Goal: Communication & Community: Answer question/provide support

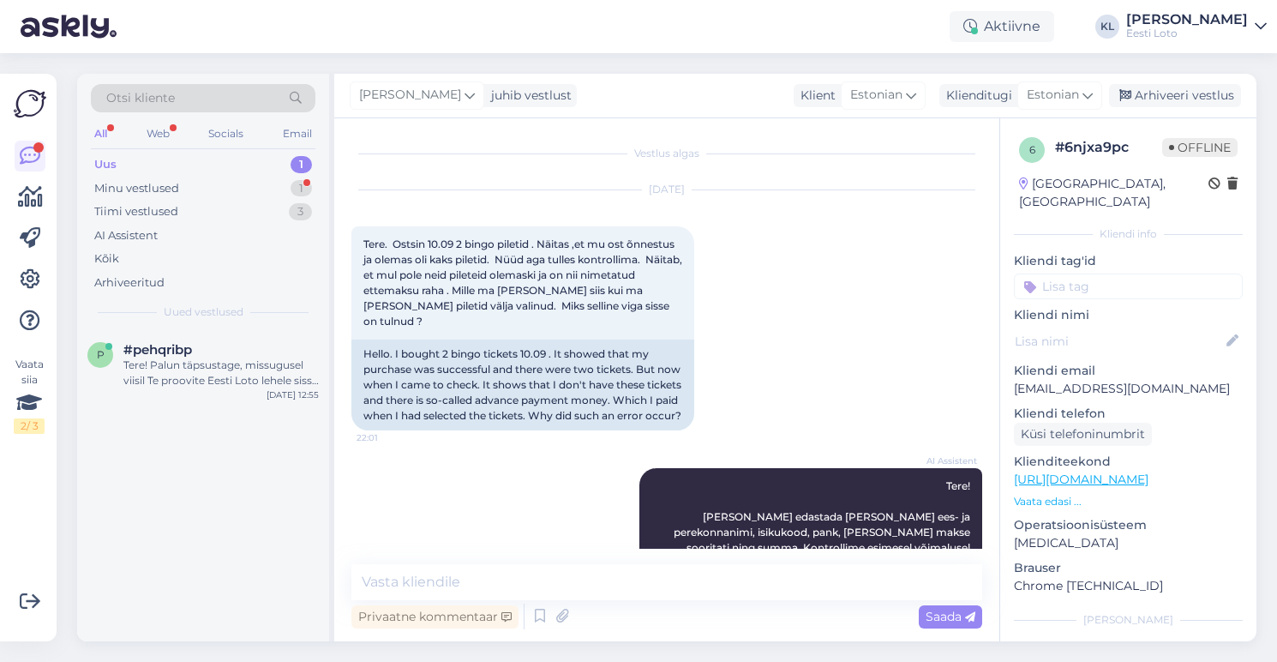
scroll to position [235, 0]
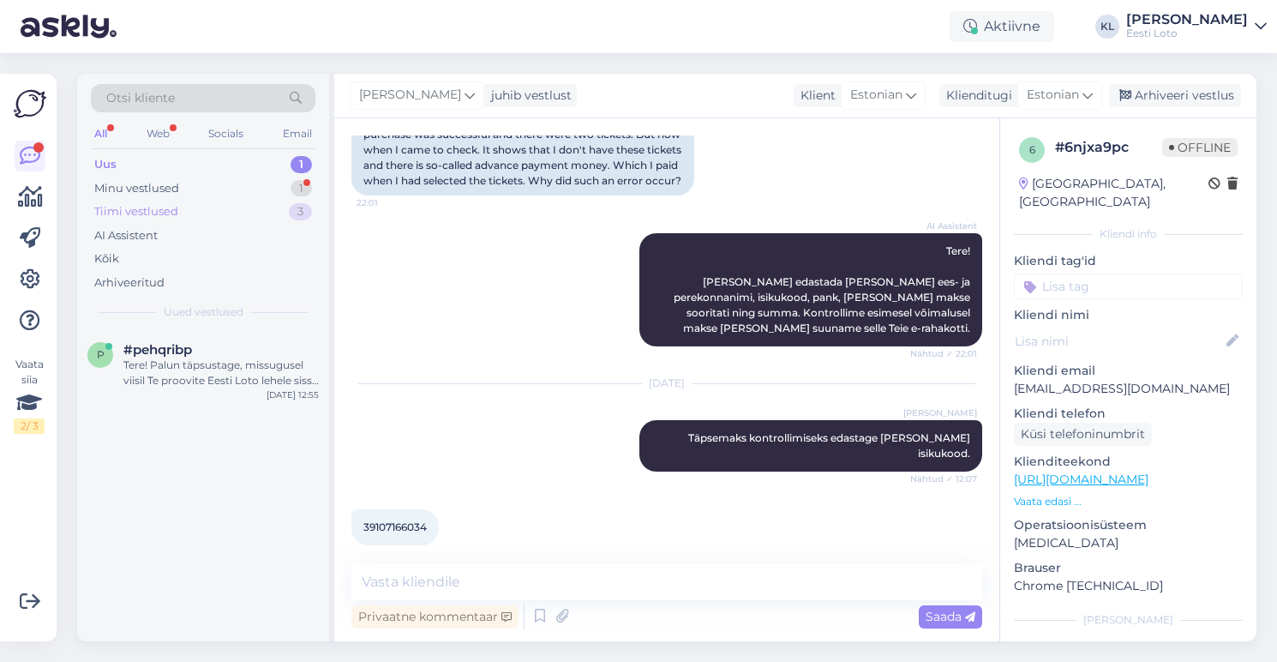
click at [202, 206] on div "Tiimi vestlused 3" at bounding box center [203, 212] width 225 height 24
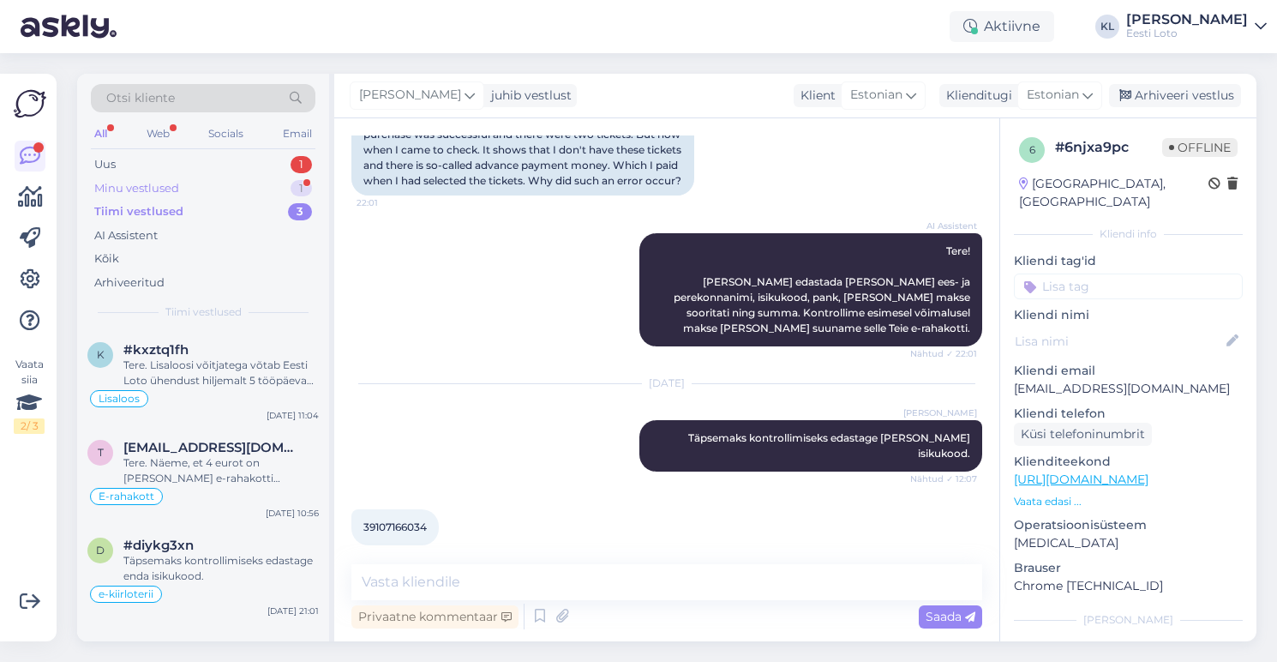
click at [205, 185] on div "Minu vestlused 1" at bounding box center [203, 189] width 225 height 24
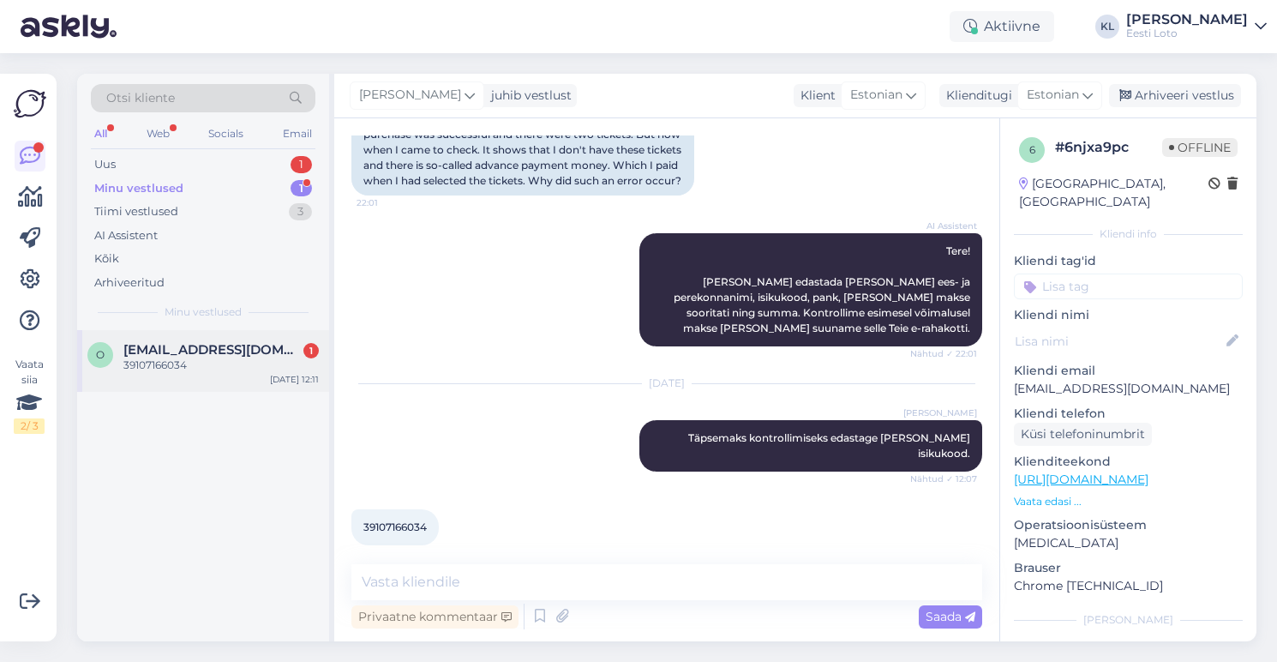
click at [183, 375] on div "O Oyromiro@gmail.com 1 39107166034 Sep 18 12:11" at bounding box center [203, 361] width 252 height 62
click at [387, 520] on span "39107166034" at bounding box center [394, 526] width 63 height 13
copy div "39107166034 12:11"
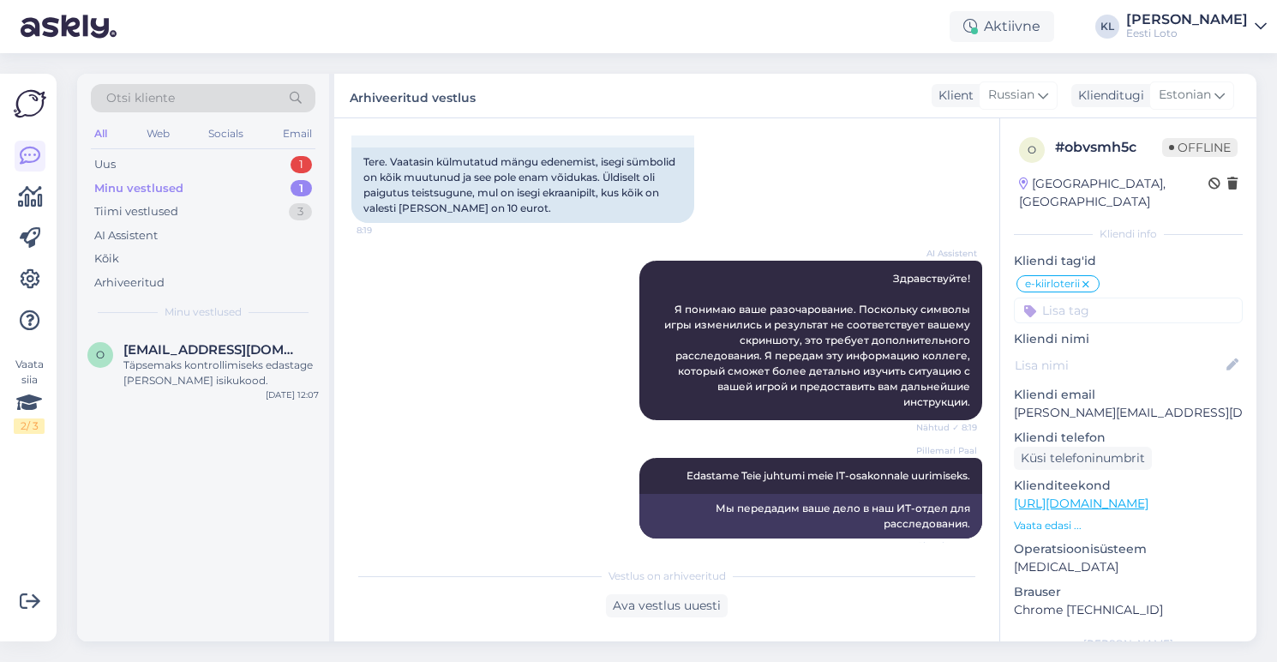
scroll to position [1134, 0]
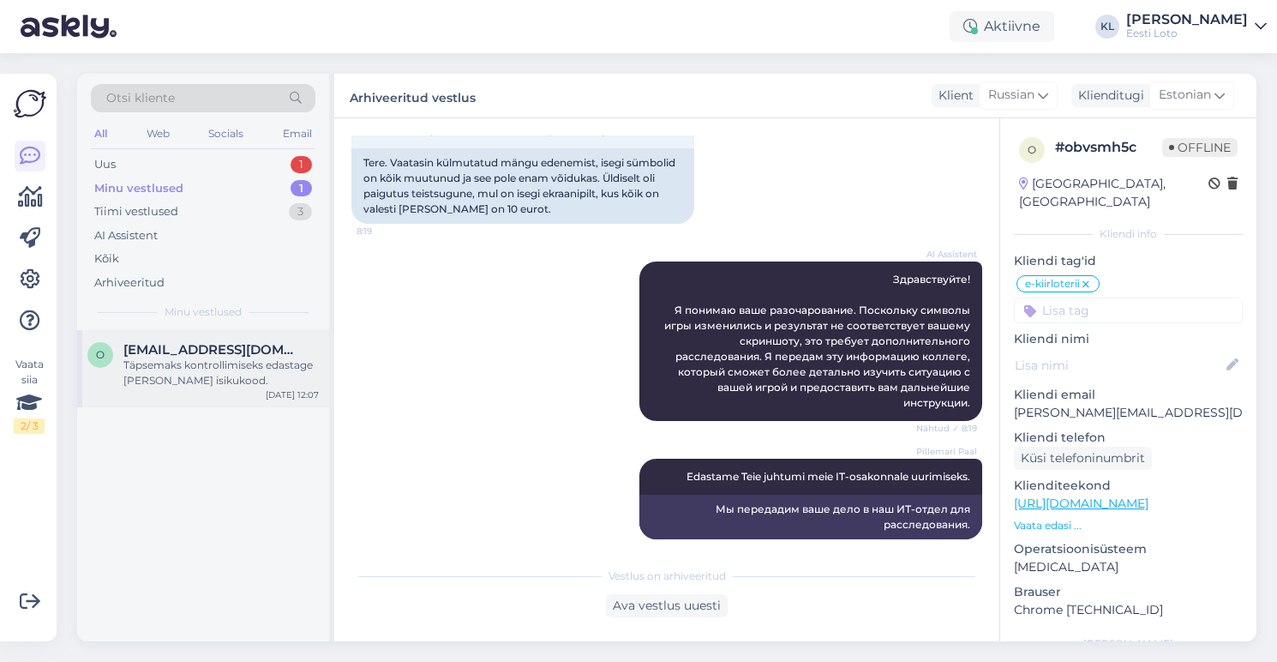
click at [231, 360] on div "Täpsemaks kontrollimiseks edastage [PERSON_NAME] isikukood." at bounding box center [220, 372] width 195 height 31
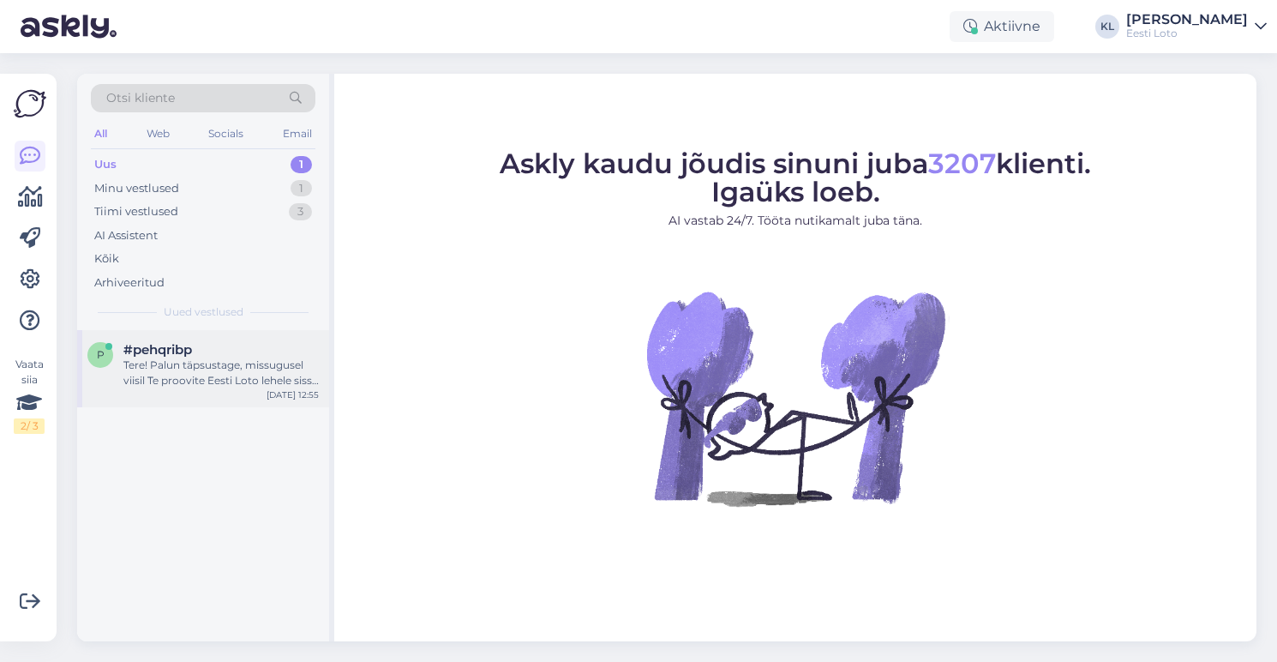
click at [185, 351] on span "#pehqribp" at bounding box center [157, 349] width 69 height 15
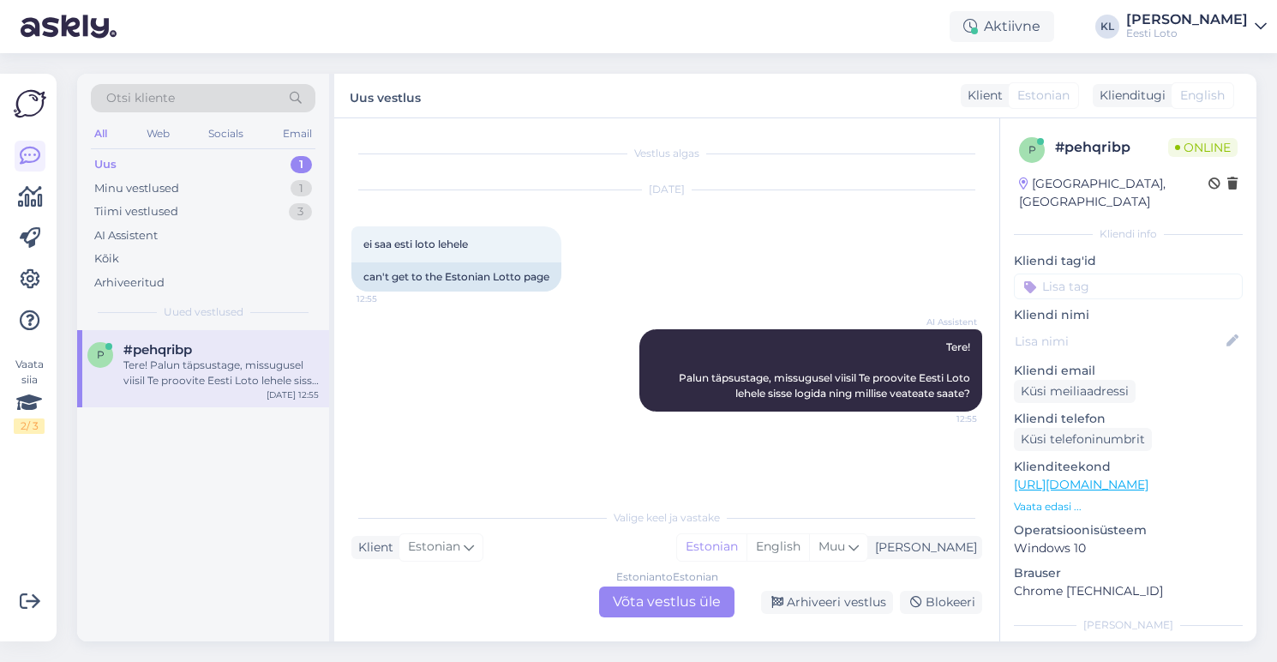
click at [246, 175] on div "Uus 1" at bounding box center [203, 165] width 225 height 24
click at [225, 361] on div "Tere! Palun täpsustage, missugusel viisil Te proovite Eesti Loto lehele sisse l…" at bounding box center [220, 372] width 195 height 31
click at [248, 207] on div "Tiimi vestlused 3" at bounding box center [203, 212] width 225 height 24
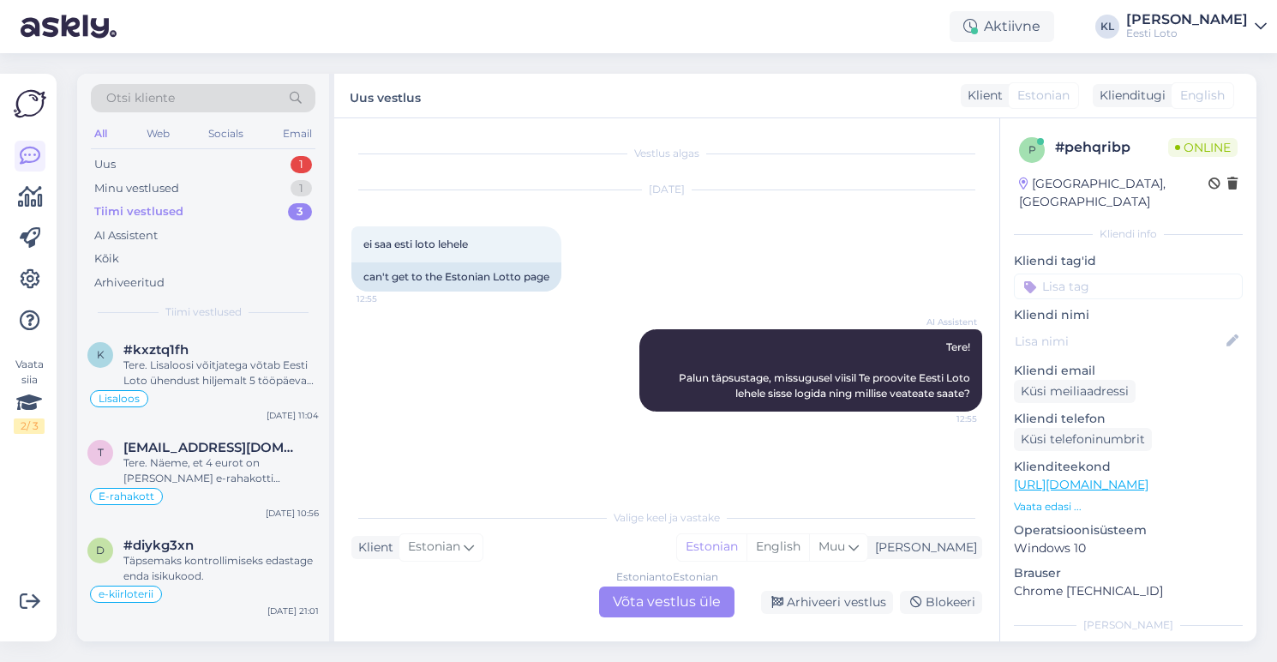
click at [225, 146] on div "All Web Socials Email" at bounding box center [203, 136] width 225 height 27
click at [225, 156] on div "Uus 1" at bounding box center [203, 165] width 225 height 24
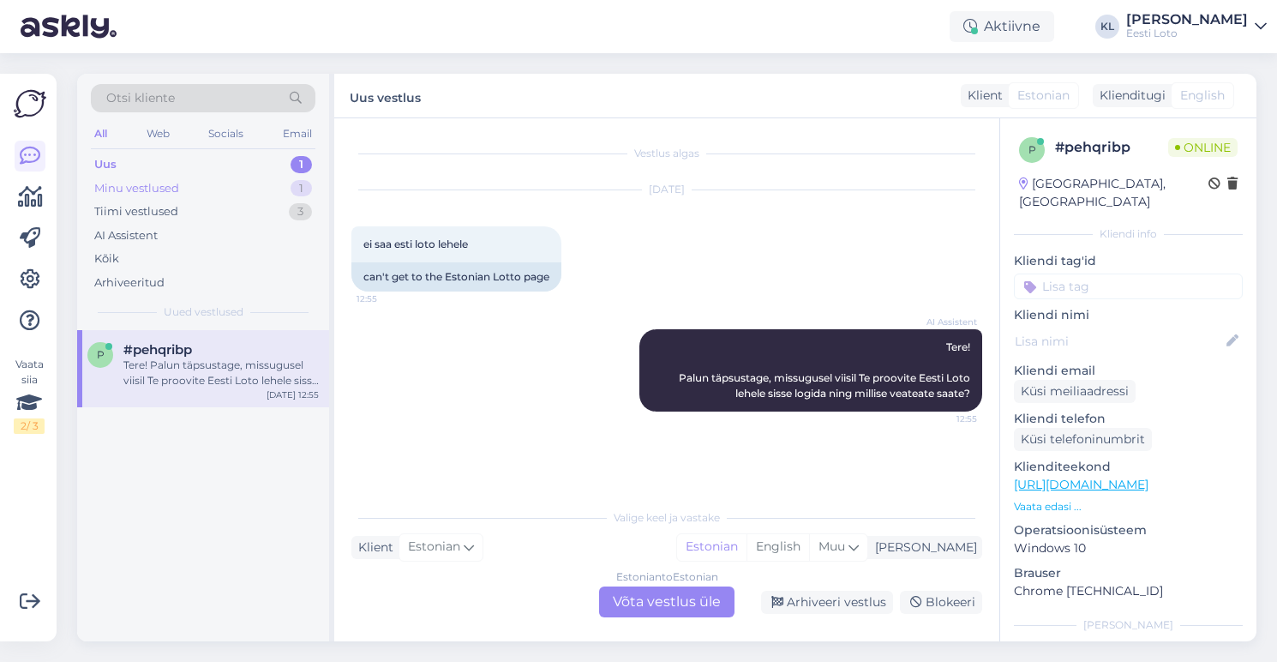
click at [217, 193] on div "Minu vestlused 1" at bounding box center [203, 189] width 225 height 24
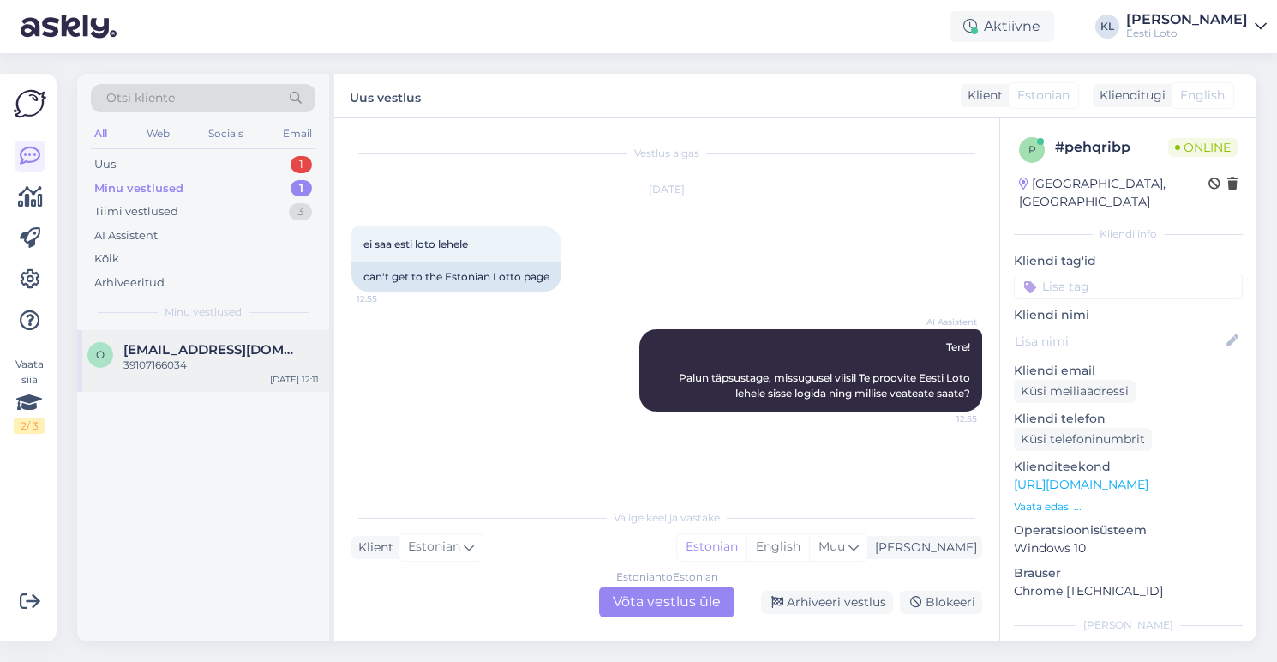
click at [220, 352] on span "[EMAIL_ADDRESS][DOMAIN_NAME]" at bounding box center [212, 349] width 178 height 15
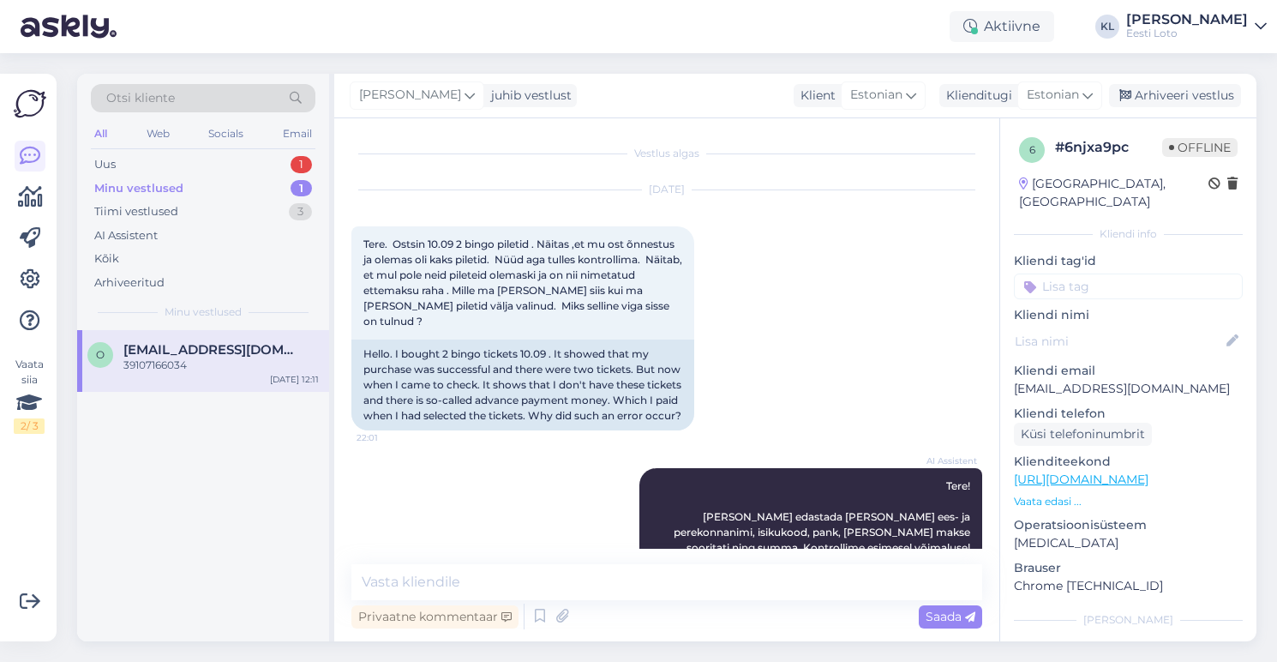
scroll to position [235, 0]
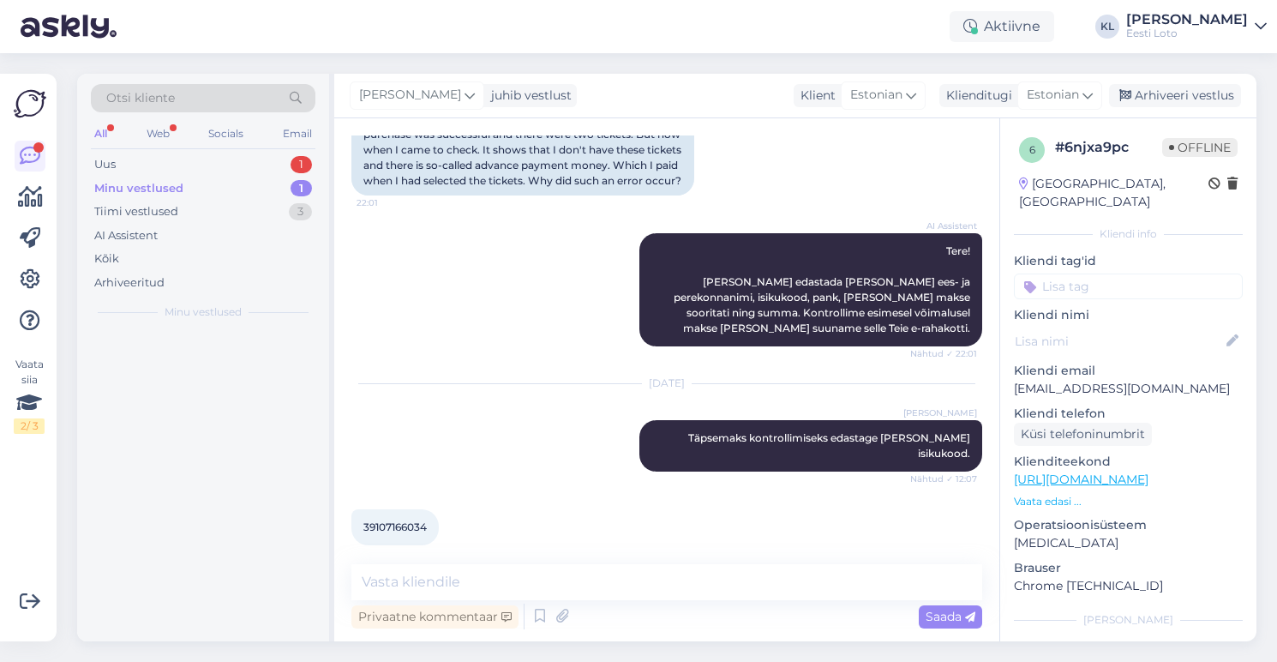
click at [394, 520] on span "39107166034" at bounding box center [394, 526] width 63 height 13
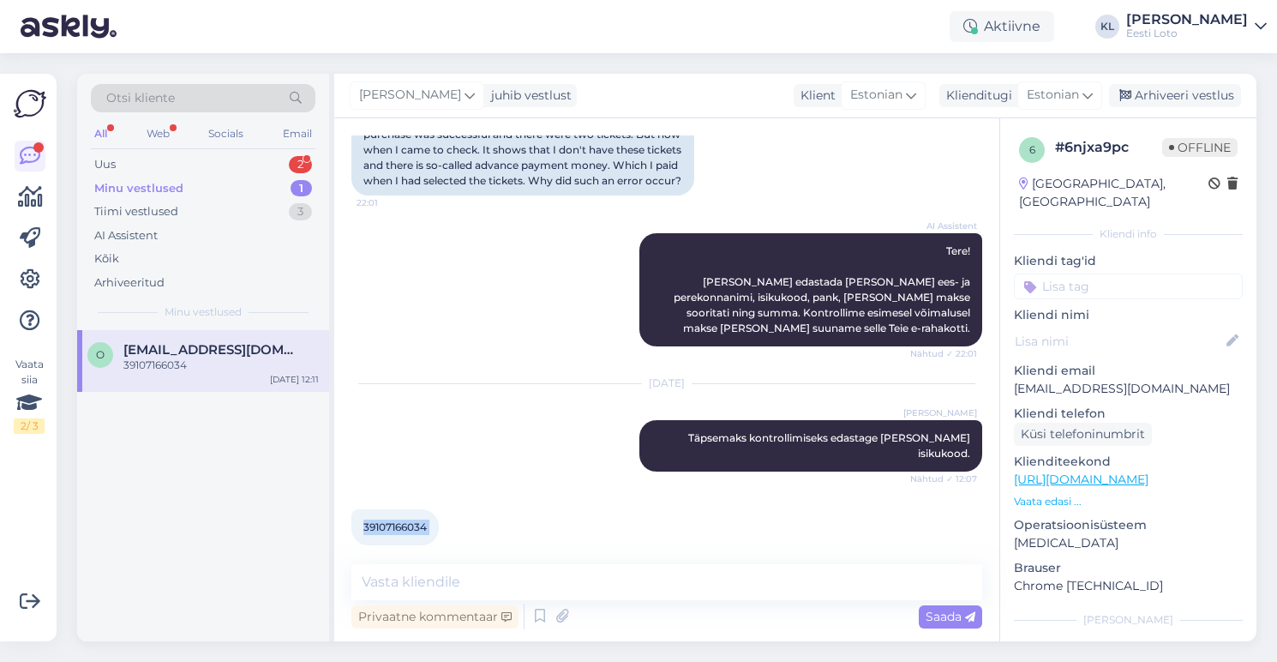
click at [394, 520] on span "39107166034" at bounding box center [394, 526] width 63 height 13
copy div "39107166034 12:11"
drag, startPoint x: 1151, startPoint y: 373, endPoint x: 1017, endPoint y: 374, distance: 134.6
click at [1017, 380] on p "[EMAIL_ADDRESS][DOMAIN_NAME]" at bounding box center [1128, 389] width 229 height 18
copy p "[EMAIL_ADDRESS][DOMAIN_NAME]"
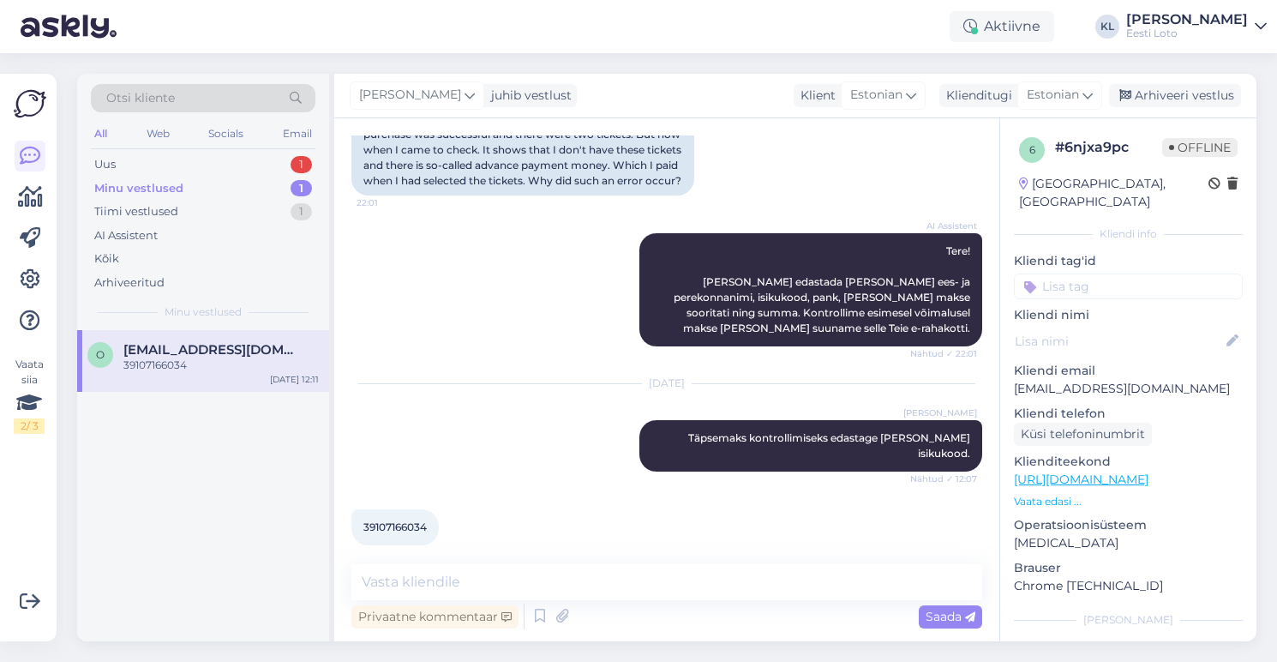
click at [405, 520] on span "39107166034" at bounding box center [394, 526] width 63 height 13
copy div "39107166034 12:11"
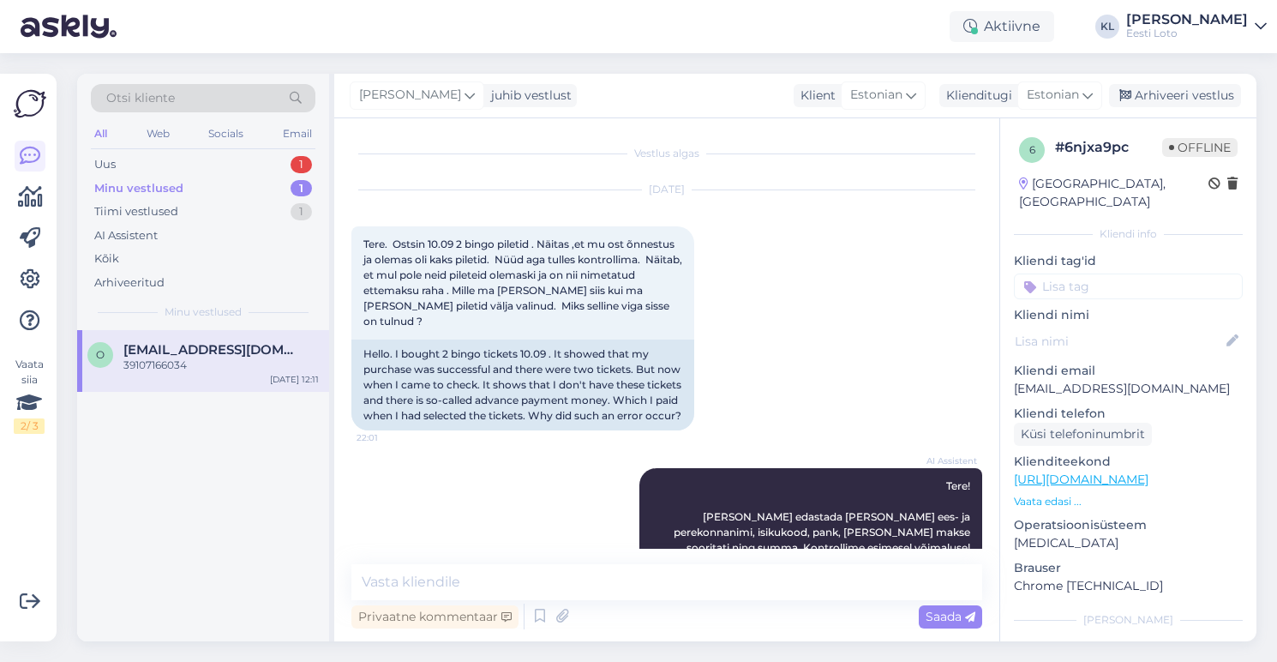
scroll to position [0, 0]
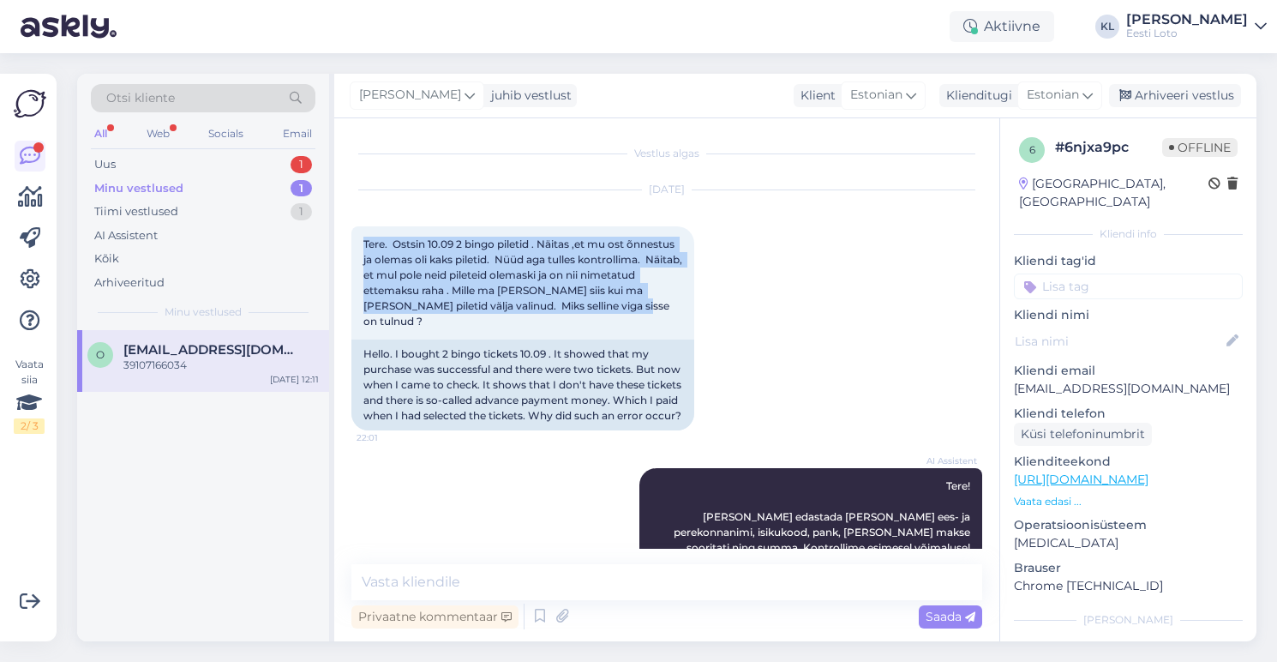
drag, startPoint x: 604, startPoint y: 307, endPoint x: 351, endPoint y: 243, distance: 261.5
click at [351, 243] on div "Vestlus algas Sep 17 2025 Tere. Ostsin 10.09 2 bingo piletid . Näitas ,et mu os…" at bounding box center [666, 379] width 665 height 523
copy span "Tere. Ostsin 10.09 2 bingo piletid . Näitas ,et mu ost õnnestus ja olemas oli k…"
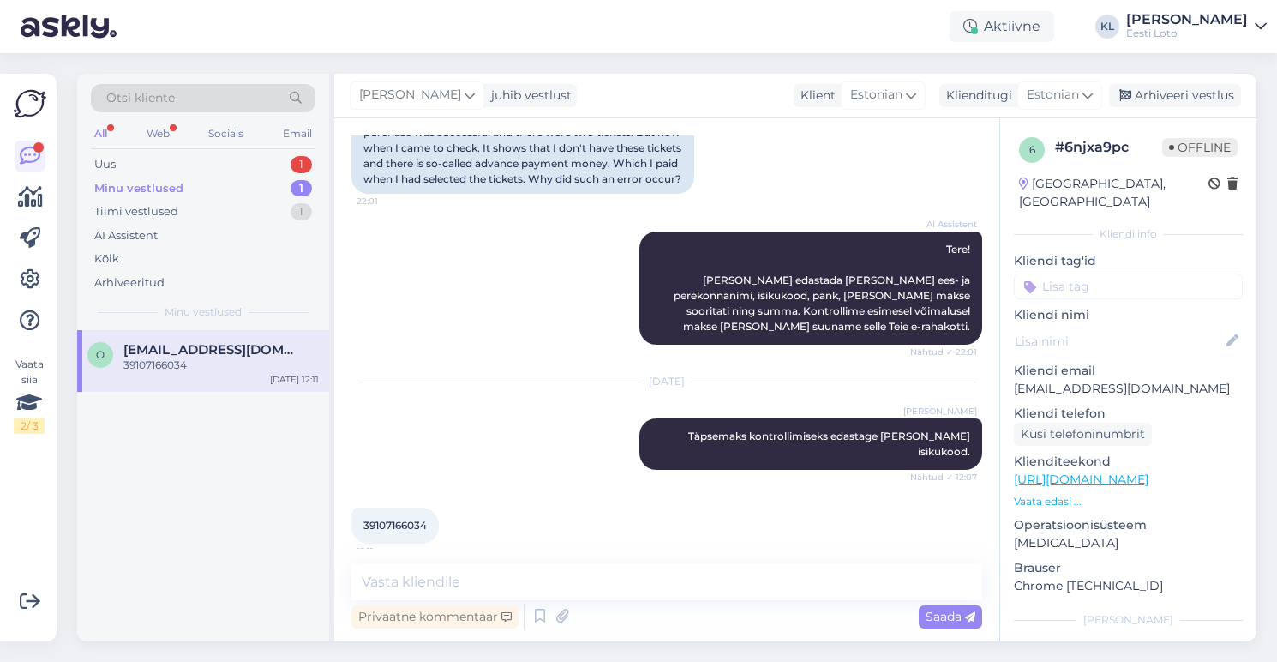
scroll to position [235, 0]
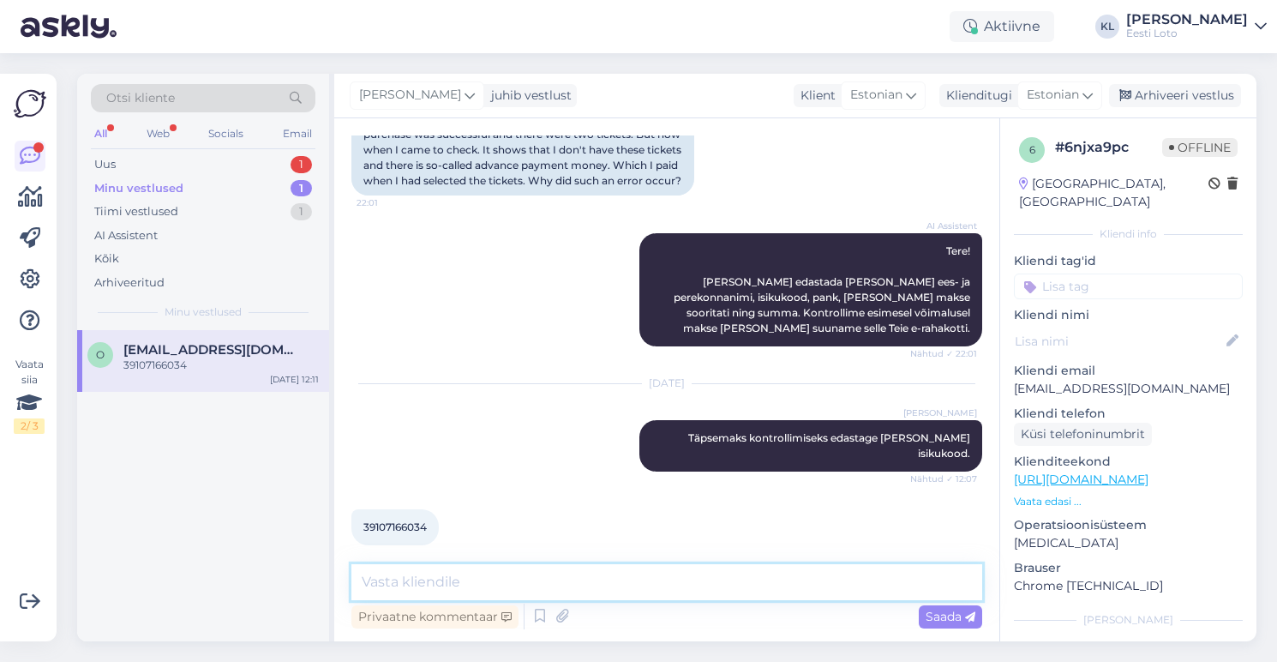
click at [484, 581] on textarea at bounding box center [666, 582] width 631 height 36
paste textarea "Ehkki ebatõenäoline, on kahjuks siiski võimalik, et pileti eest tasudes ja süst…"
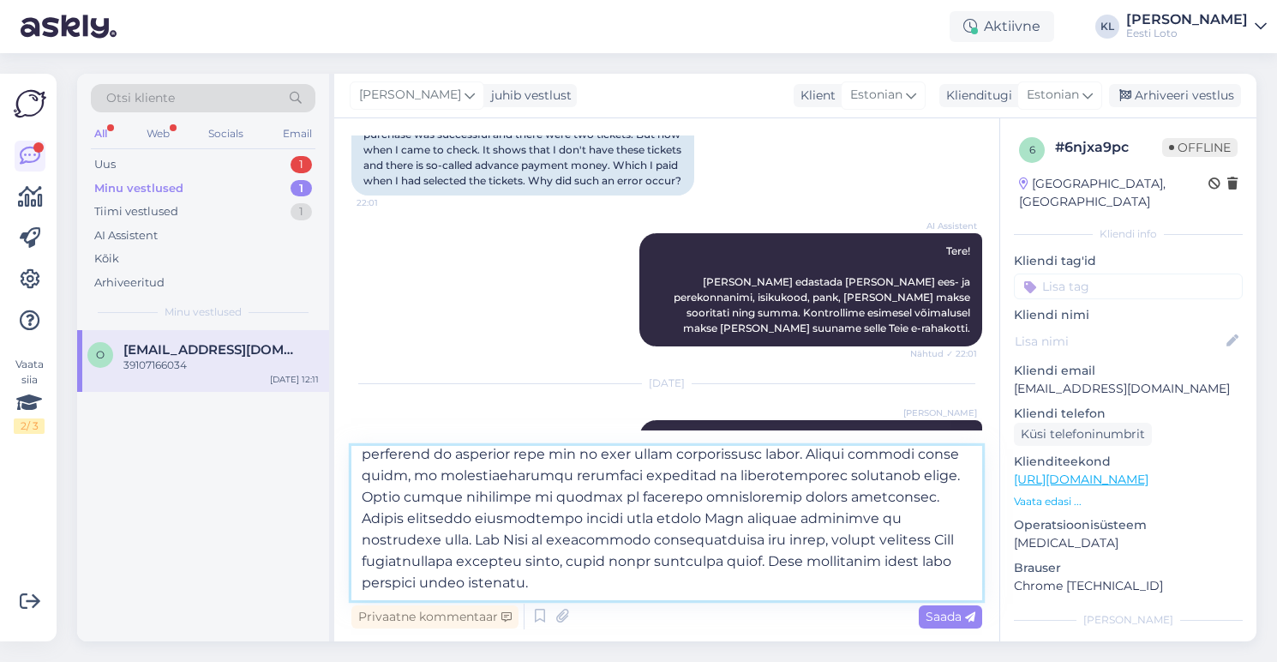
scroll to position [224, 0]
type textarea "Ehkki ebatõenäoline, on kahjuks siiski võimalik, et pileti eest tasudes ja süst…"
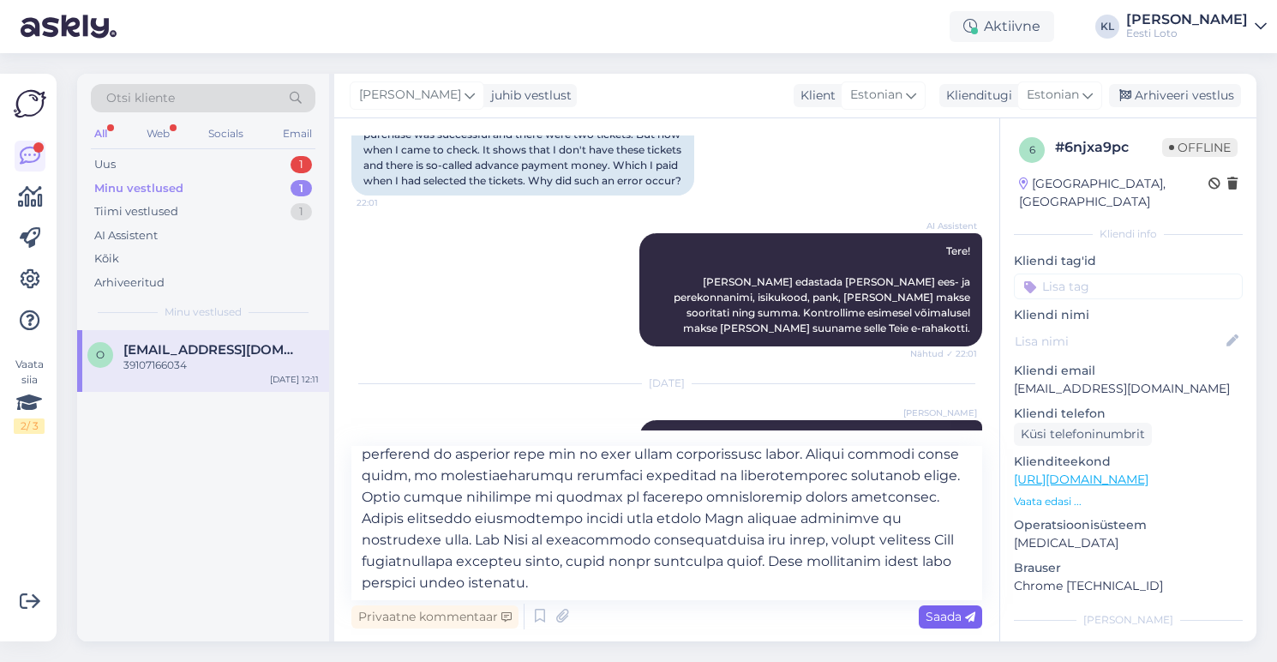
click at [937, 615] on span "Saada" at bounding box center [951, 616] width 50 height 15
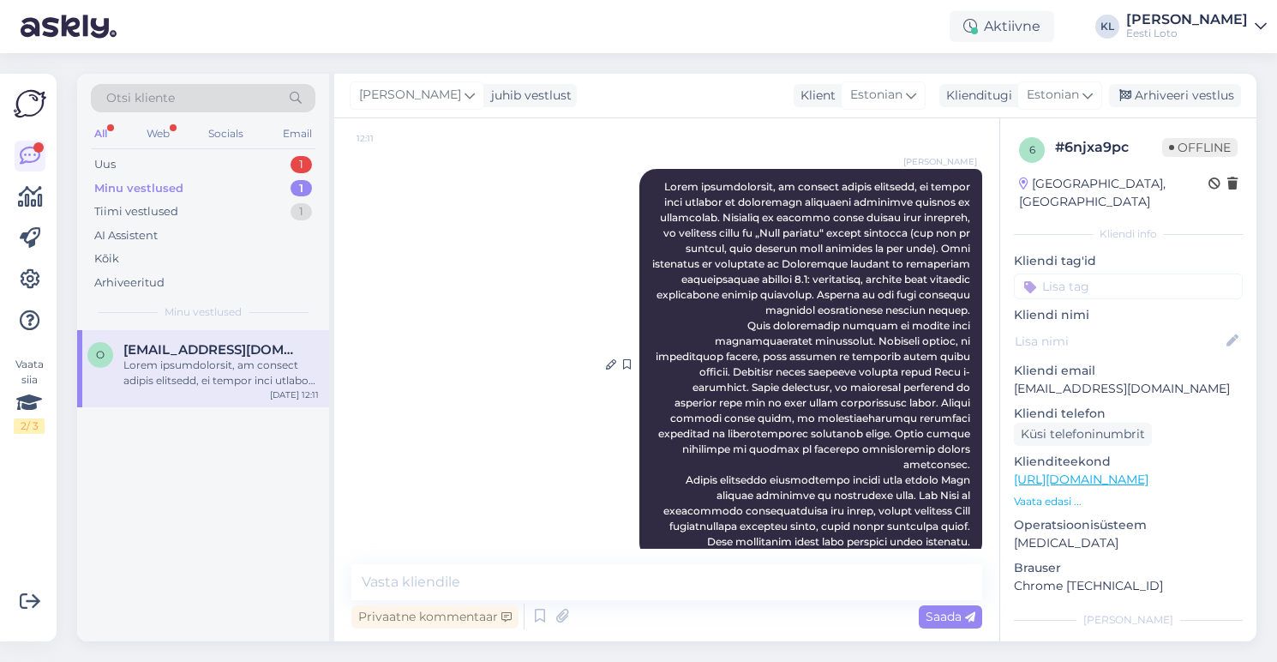
scroll to position [648, 0]
click at [608, 357] on div at bounding box center [611, 364] width 10 height 15
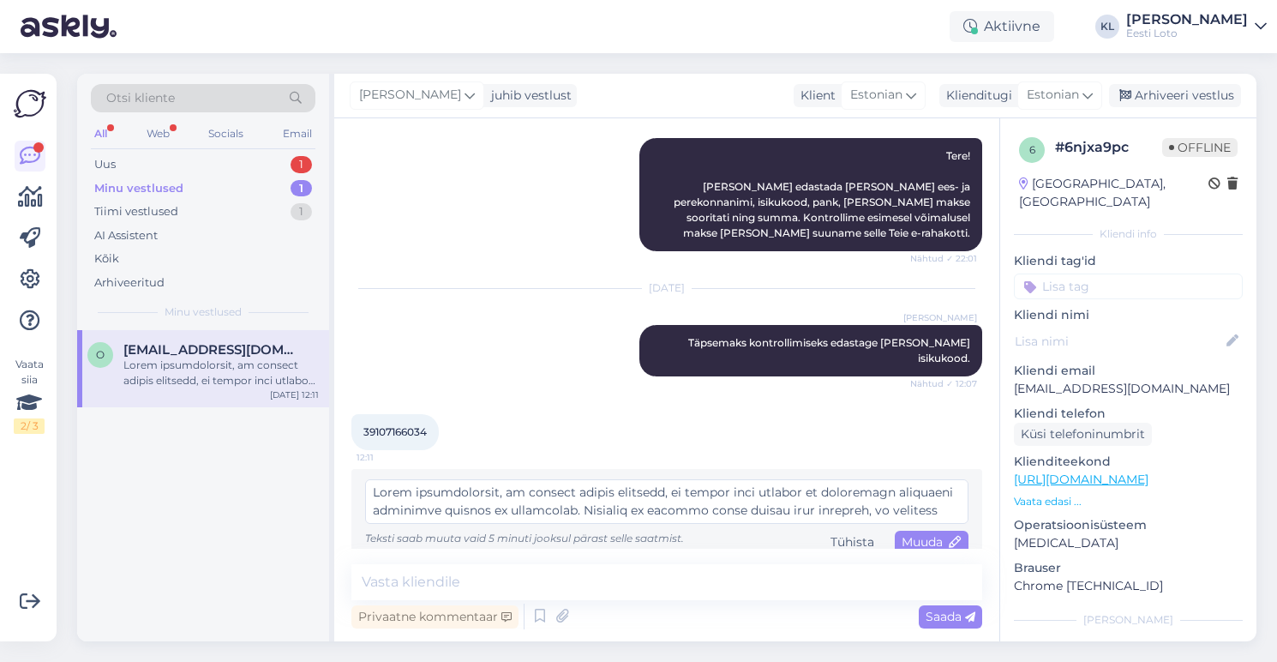
click at [922, 479] on textarea at bounding box center [666, 501] width 603 height 45
type textarea "Ehkki ebatõenäoline, on kahjuks siiski võimalik, et pileti eest tasudes ja süst…"
click at [925, 534] on span "Muuda" at bounding box center [932, 541] width 60 height 15
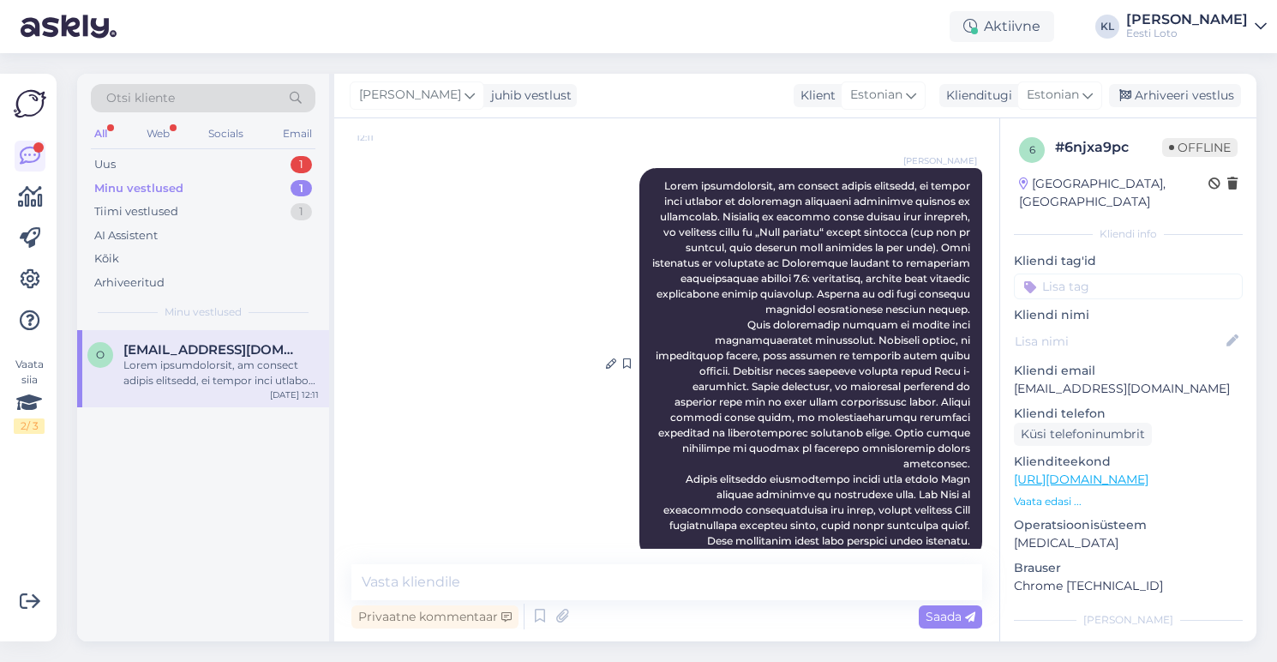
scroll to position [648, 0]
click at [612, 360] on icon at bounding box center [611, 365] width 10 height 10
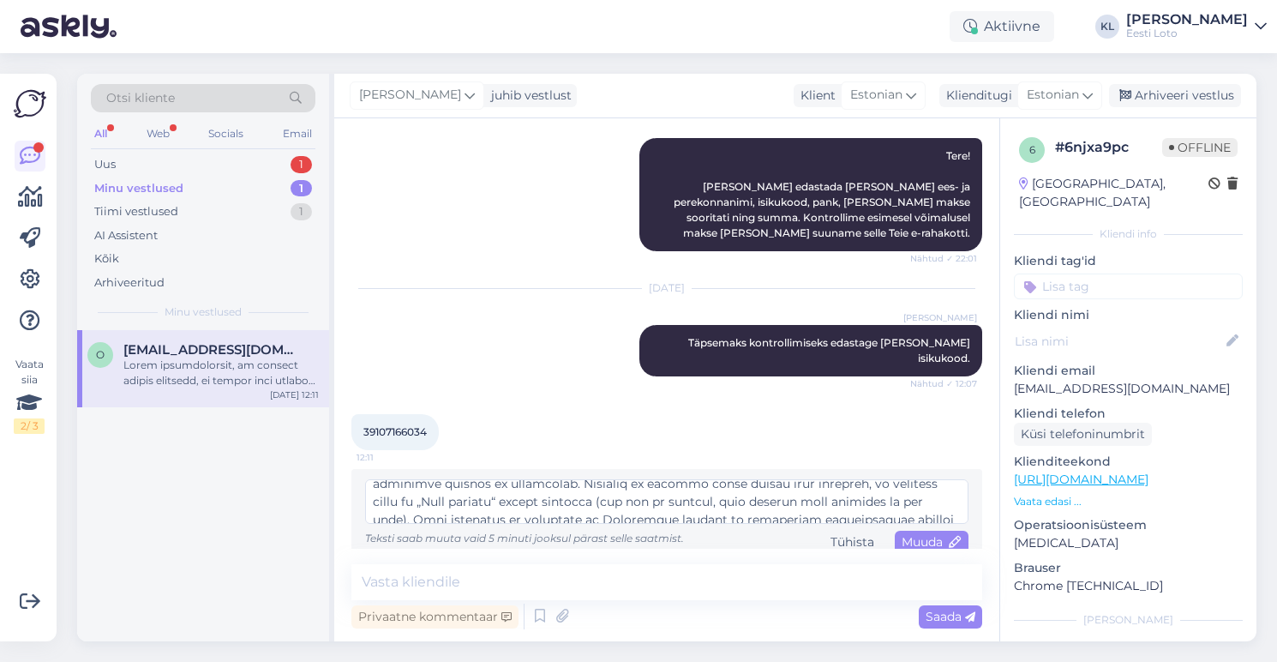
scroll to position [56, 0]
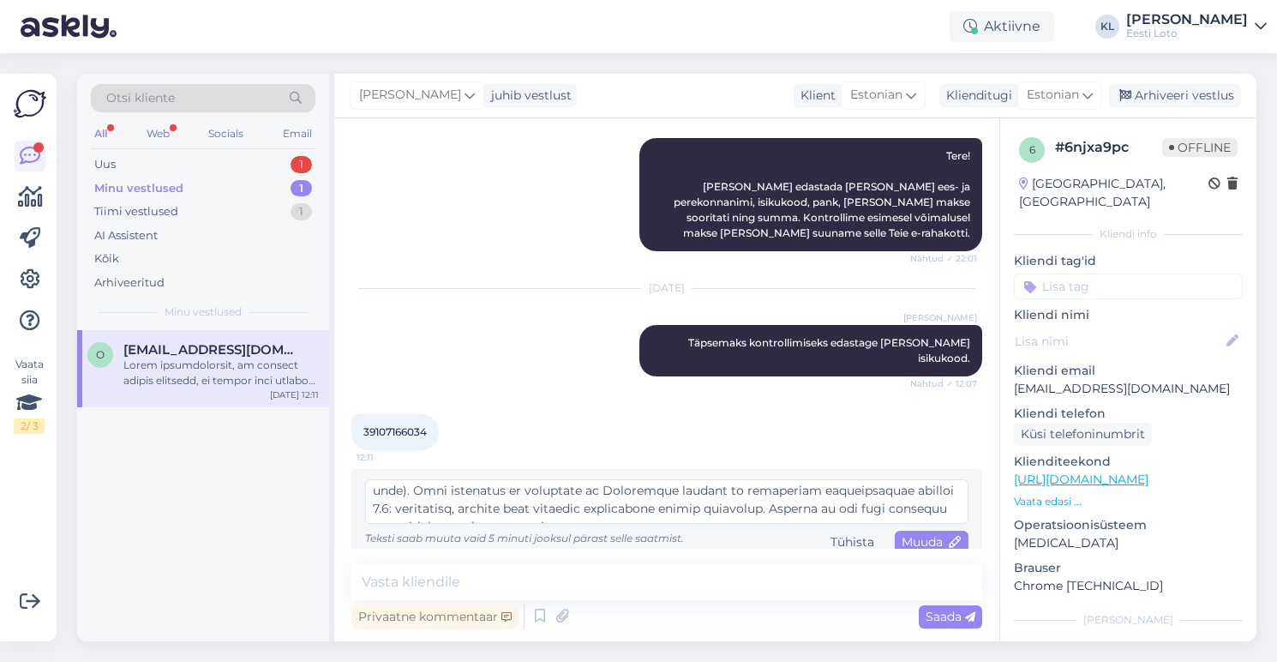
click at [441, 495] on textarea at bounding box center [666, 501] width 603 height 45
type textarea "Ehkki ebatõenäoline, on kahjuks siiski võimalik, et pileti eest tasudes ja süst…"
click at [920, 534] on span "Muuda" at bounding box center [932, 541] width 60 height 15
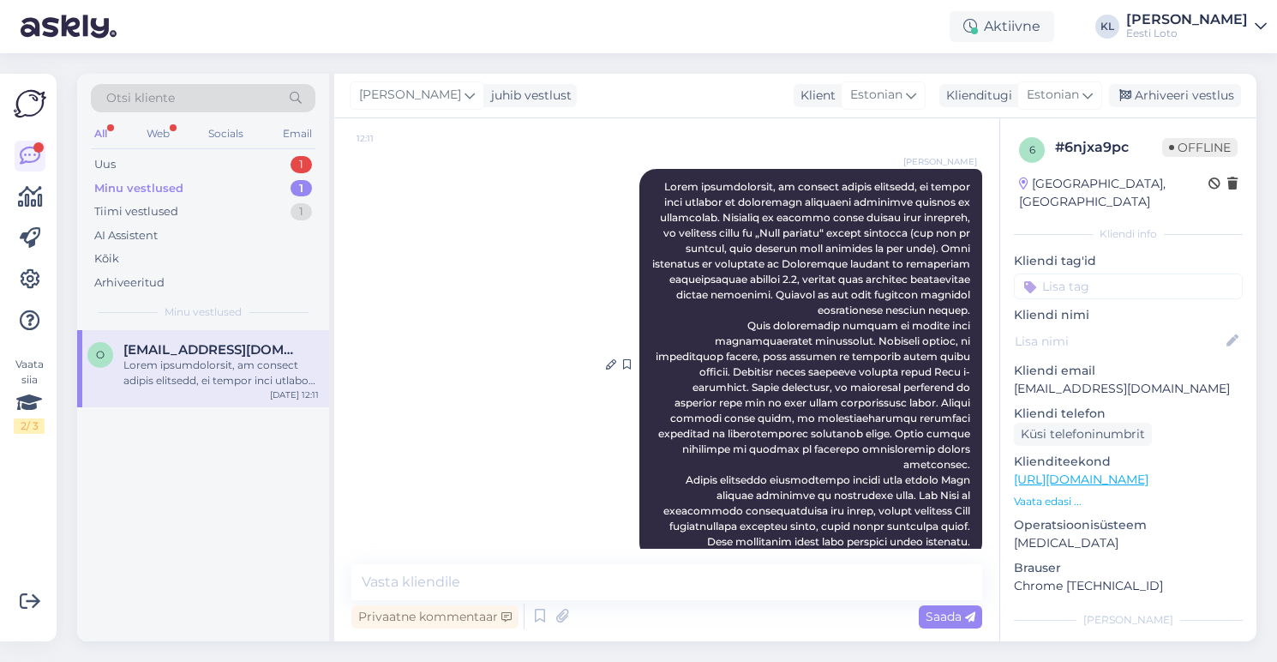
scroll to position [648, 0]
click at [234, 358] on div at bounding box center [220, 372] width 195 height 31
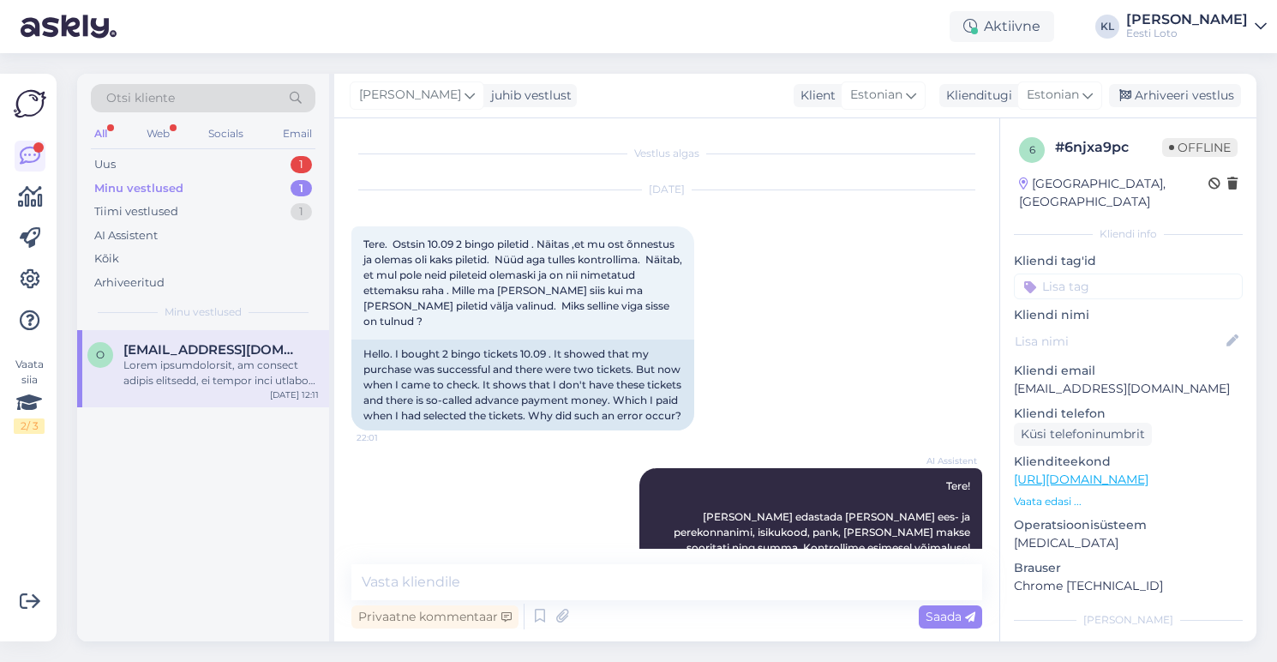
click at [1083, 279] on input at bounding box center [1128, 286] width 229 height 26
type input "pileti"
click at [1145, 328] on span "Pileti ostmine" at bounding box center [1128, 333] width 71 height 10
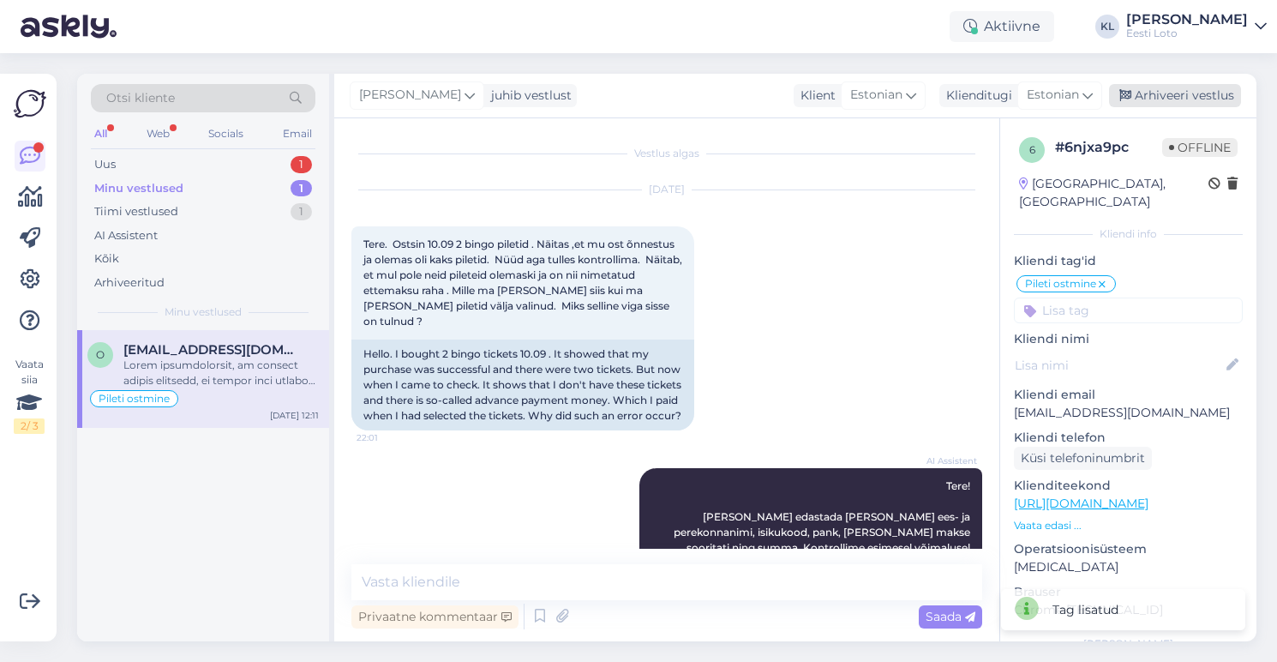
click at [1158, 93] on div "Arhiveeri vestlus" at bounding box center [1175, 95] width 132 height 23
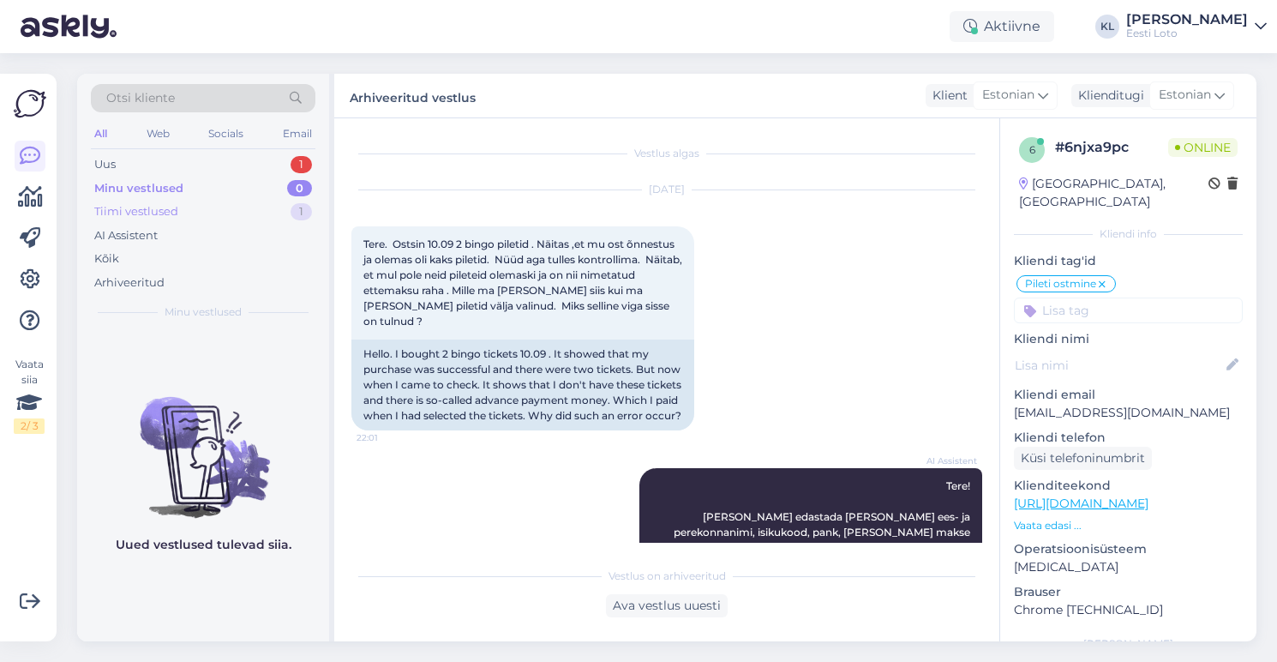
click at [246, 207] on div "Tiimi vestlused 1" at bounding box center [203, 212] width 225 height 24
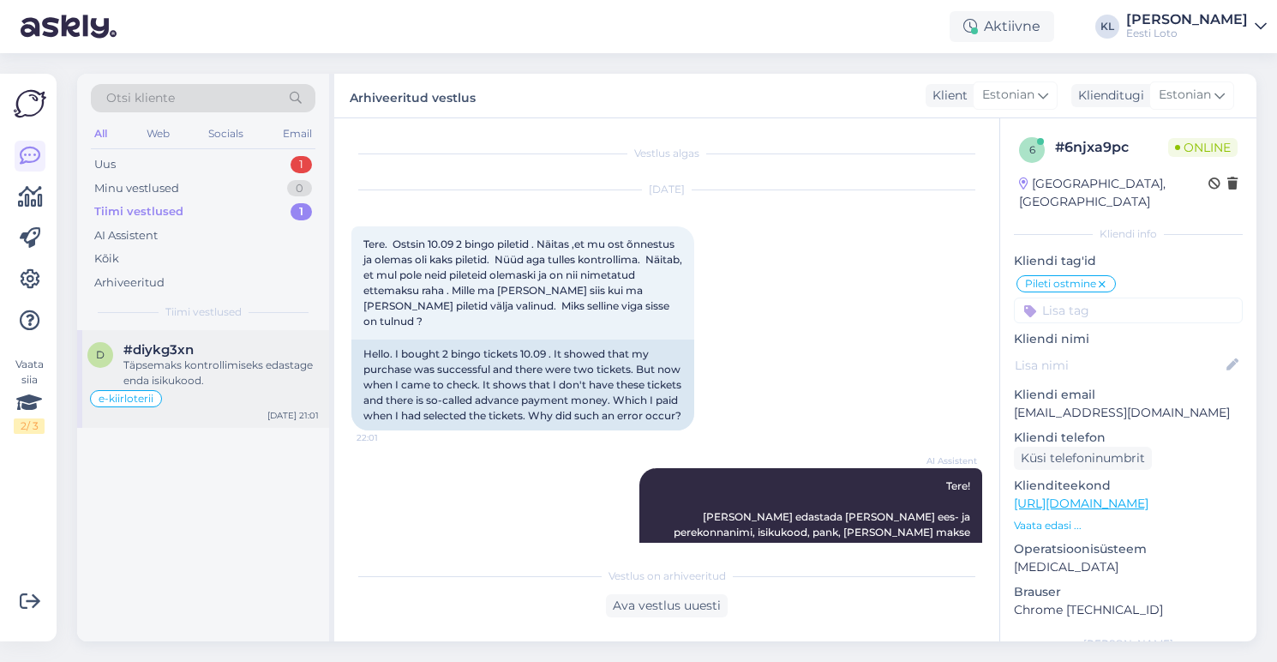
click at [250, 357] on div "Täpsemaks kontrollimiseks edastage enda isikukood." at bounding box center [220, 372] width 195 height 31
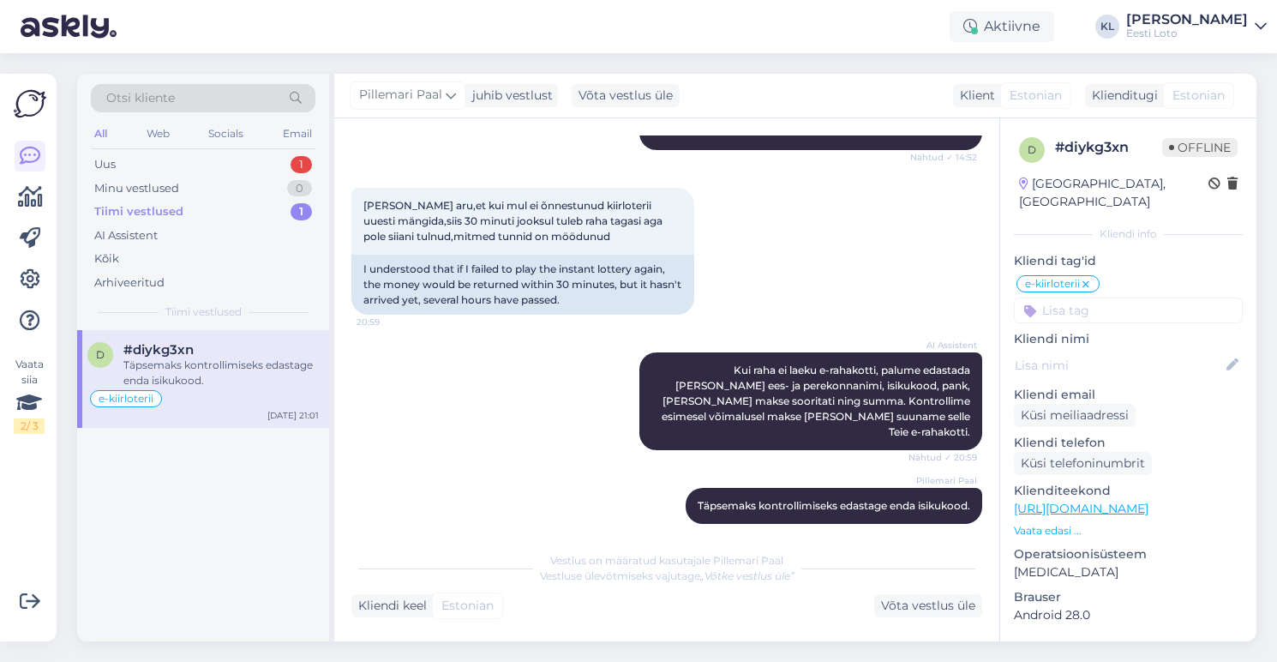
click at [207, 150] on div "Otsi kliente All Web Socials Email Uus 1 Minu vestlused 0 Tiimi vestlused 1 AI …" at bounding box center [203, 202] width 252 height 256
click at [204, 159] on div "Uus 1" at bounding box center [203, 165] width 225 height 24
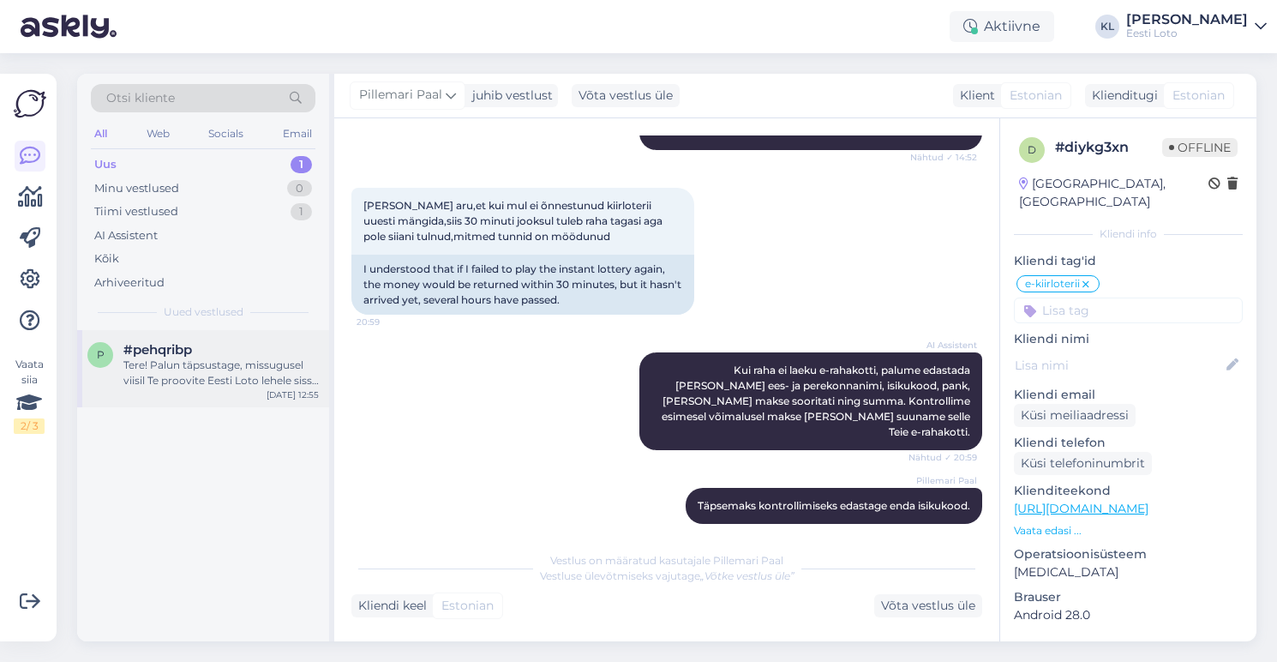
click at [182, 349] on span "#pehqribp" at bounding box center [157, 349] width 69 height 15
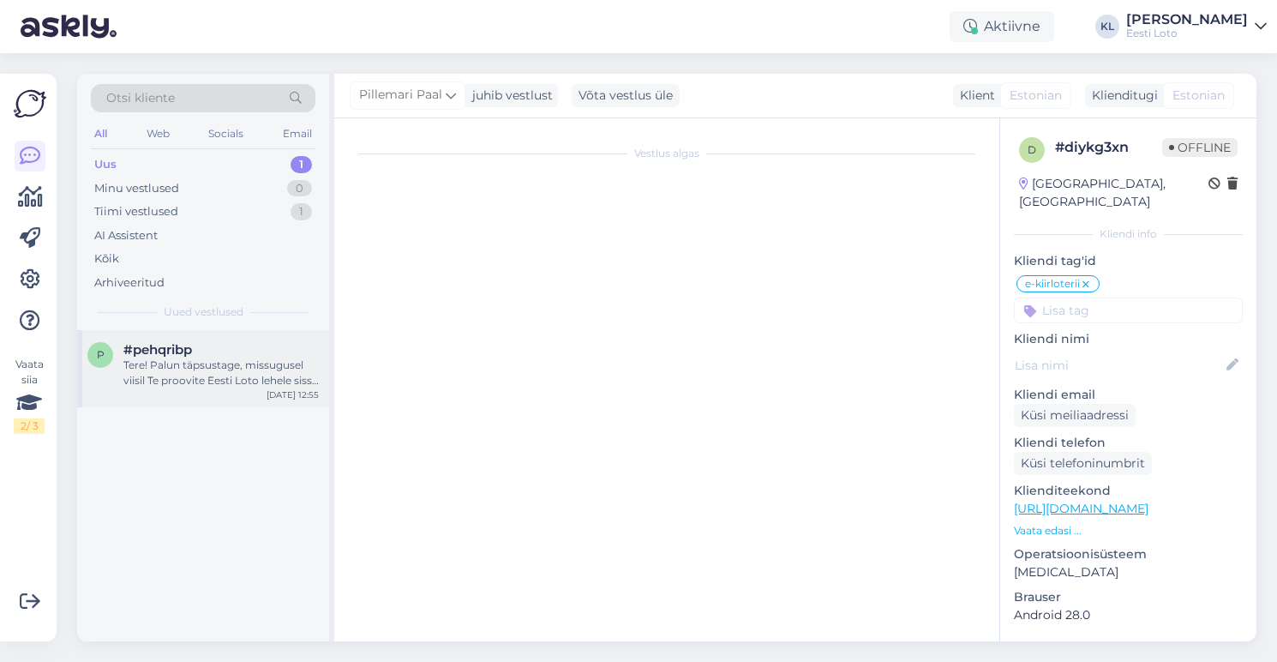
scroll to position [0, 0]
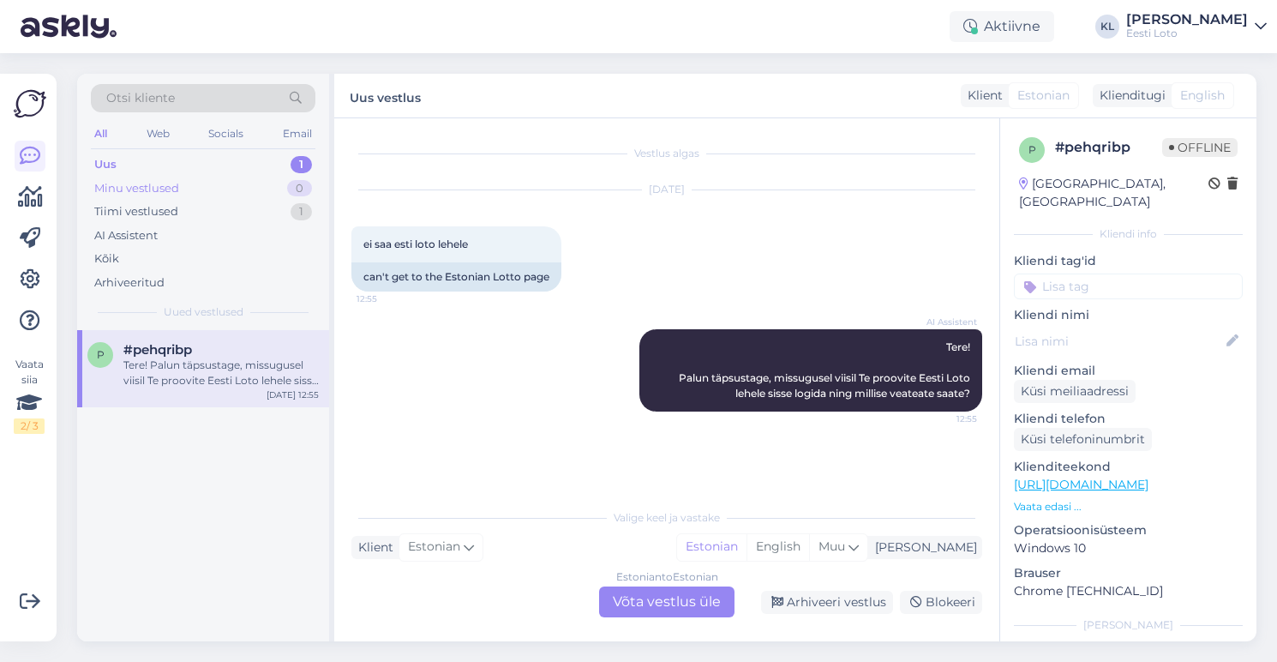
click at [167, 194] on div "Minu vestlused" at bounding box center [136, 188] width 85 height 17
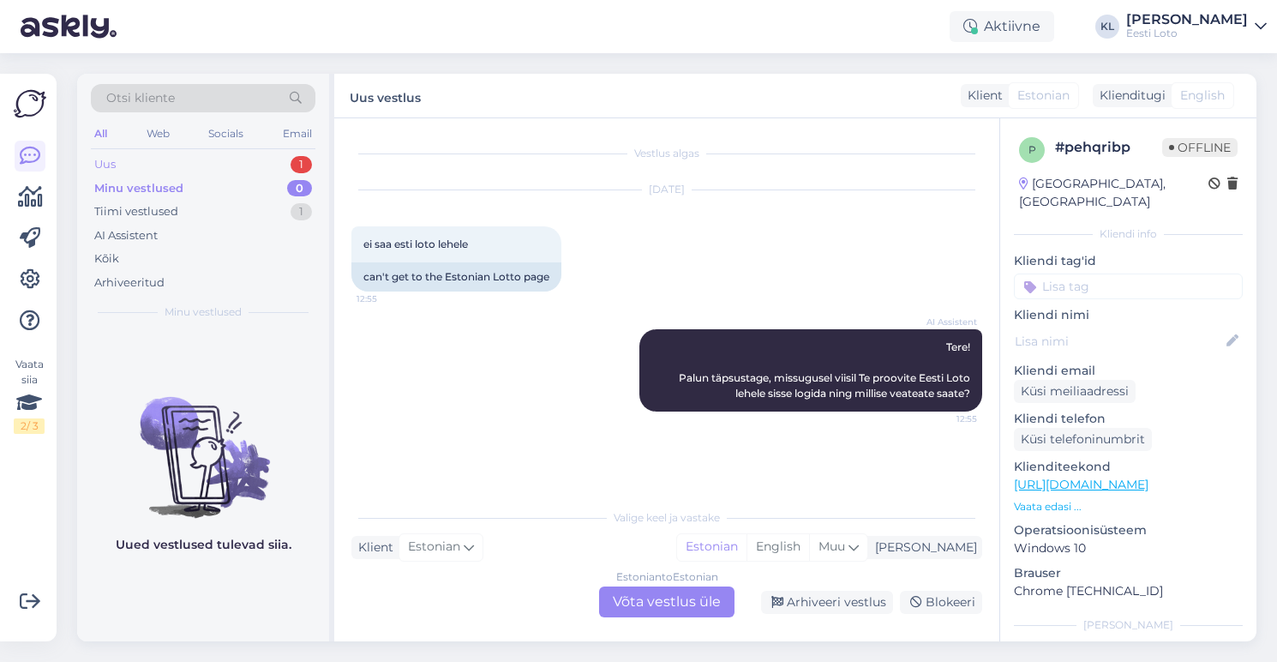
click at [214, 153] on div "Uus 1" at bounding box center [203, 165] width 225 height 24
